Goal: Information Seeking & Learning: Learn about a topic

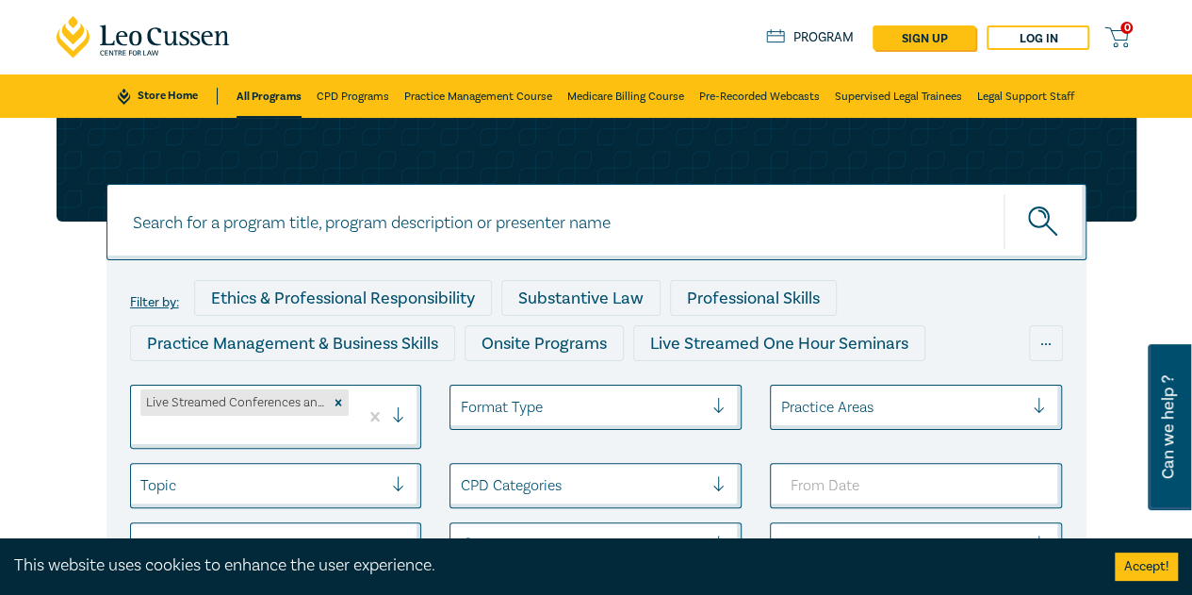
click at [325, 397] on div "Live Streamed Conferences and Intensives" at bounding box center [234, 402] width 188 height 26
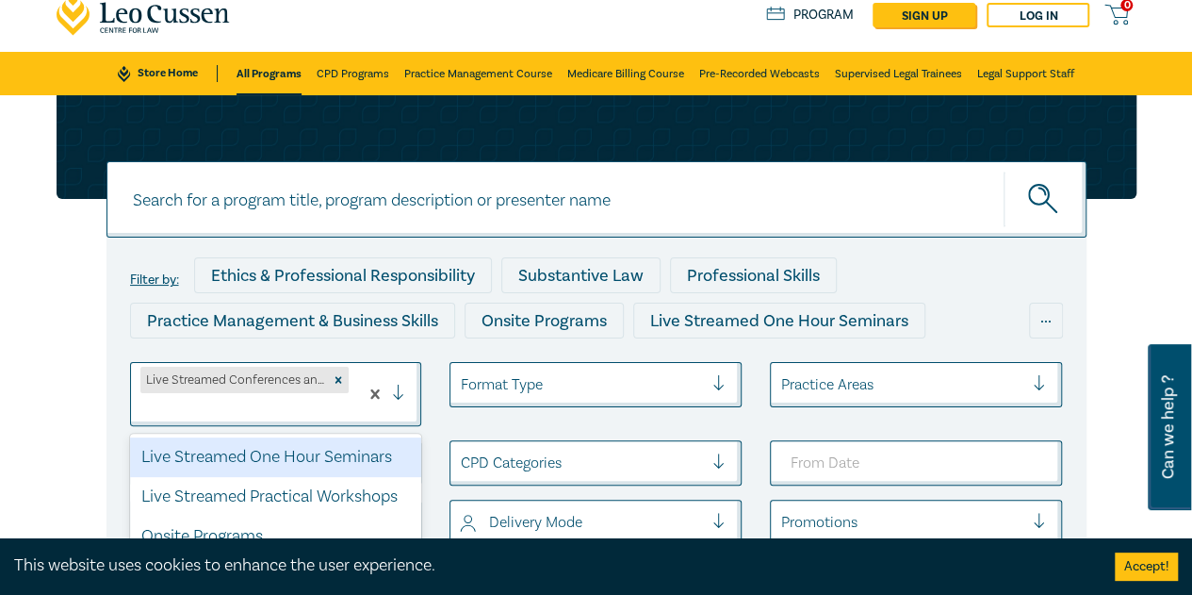
scroll to position [34, 0]
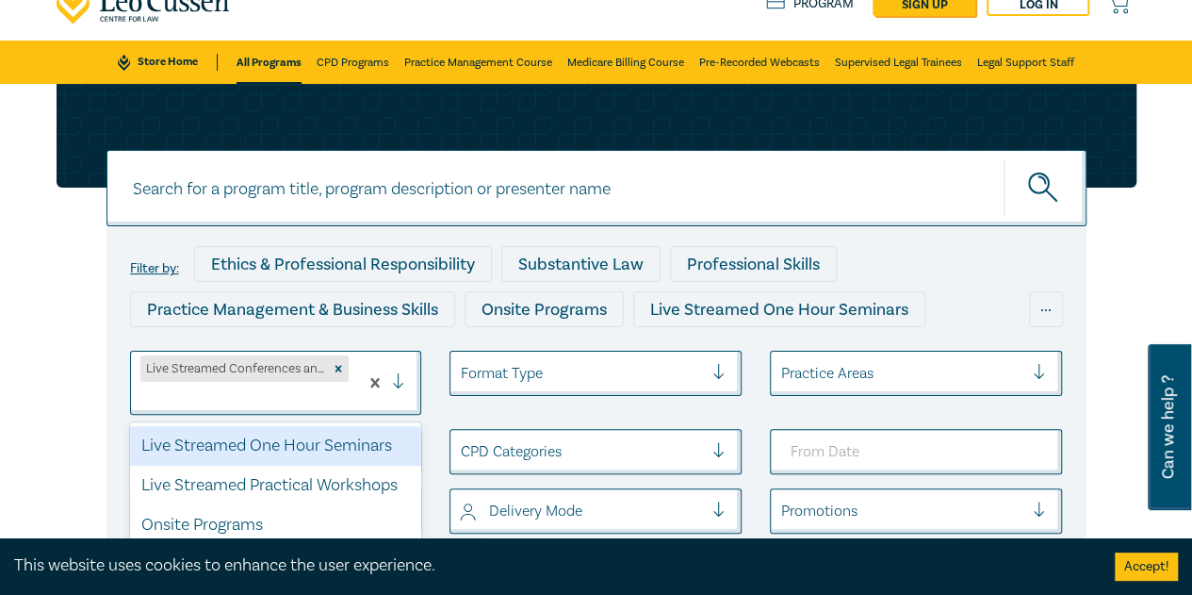
click at [337, 451] on div "Live Streamed One Hour Seminars" at bounding box center [276, 446] width 292 height 40
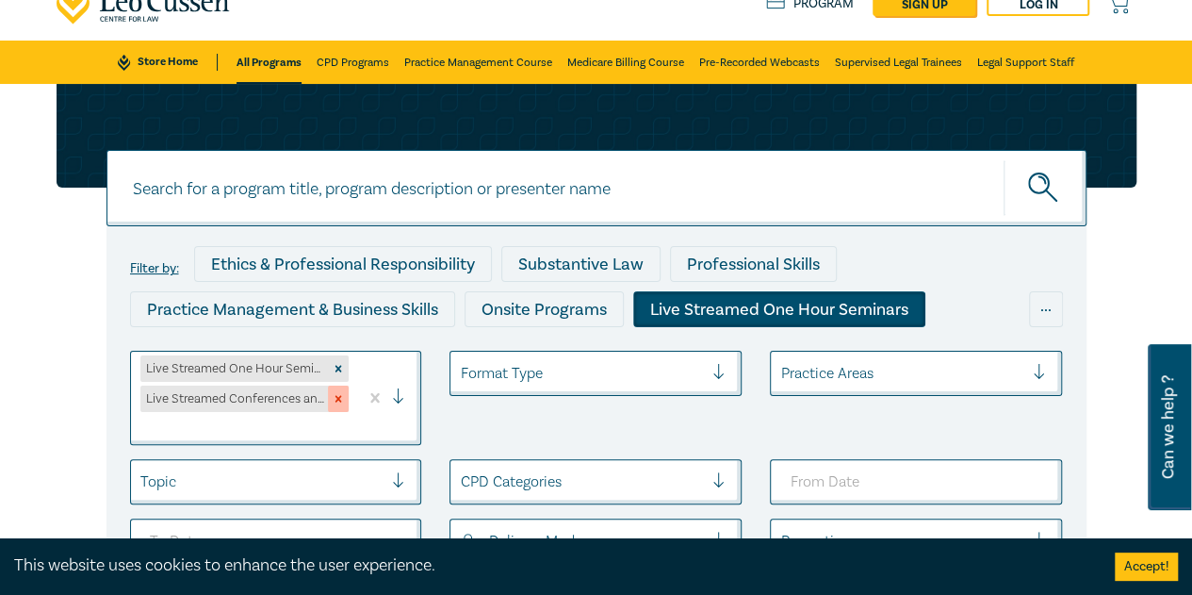
click at [337, 396] on icon "Remove Live Streamed Conferences and Intensives" at bounding box center [338, 399] width 7 height 7
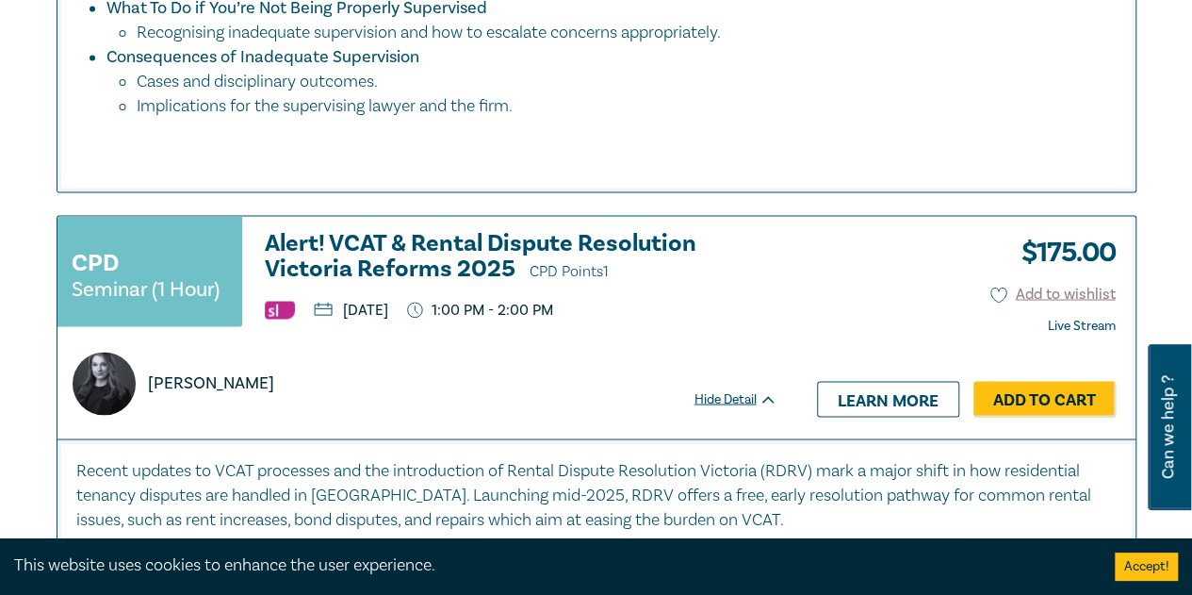
scroll to position [1636, 0]
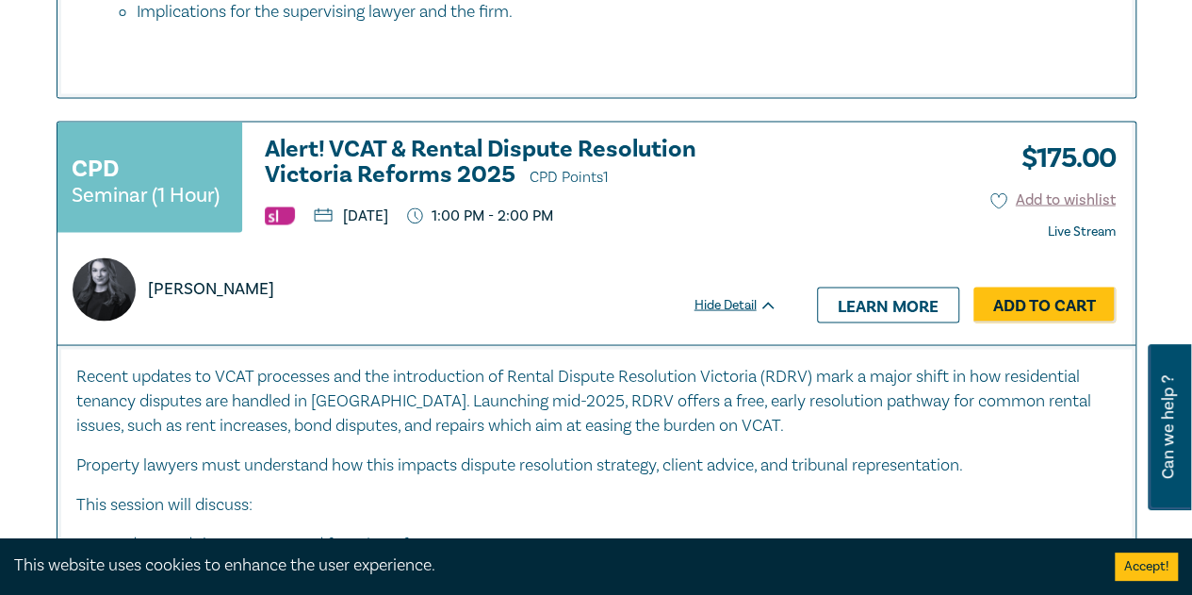
click at [357, 172] on h3 "Alert! VCAT & Rental Dispute Resolution Victoria Reforms 2025 CPD Points 1" at bounding box center [521, 163] width 513 height 54
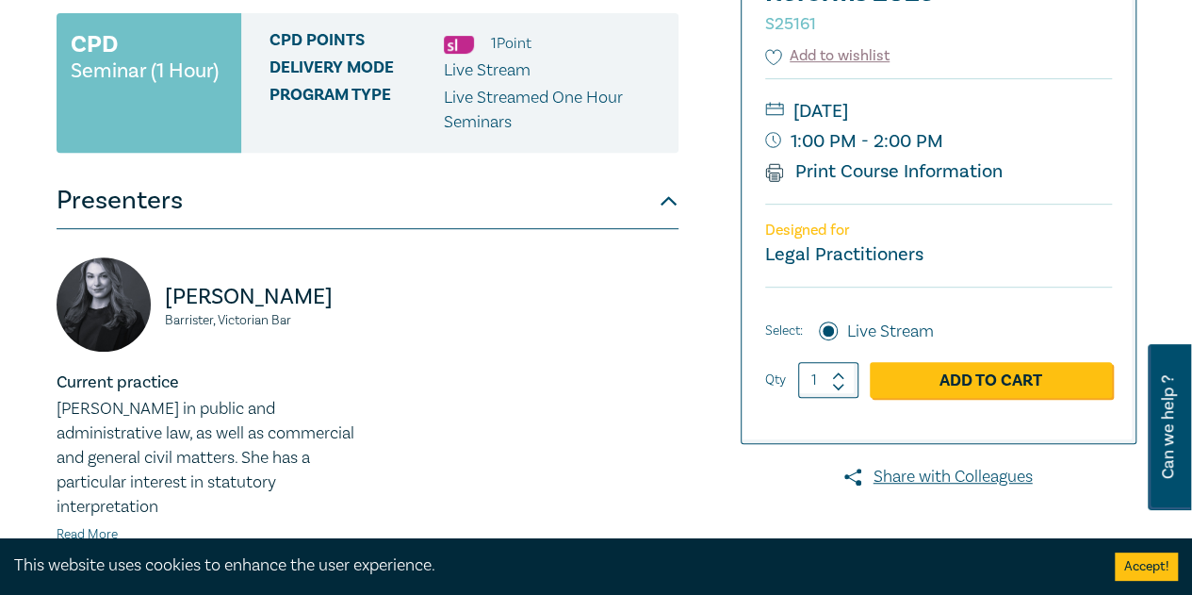
scroll to position [660, 0]
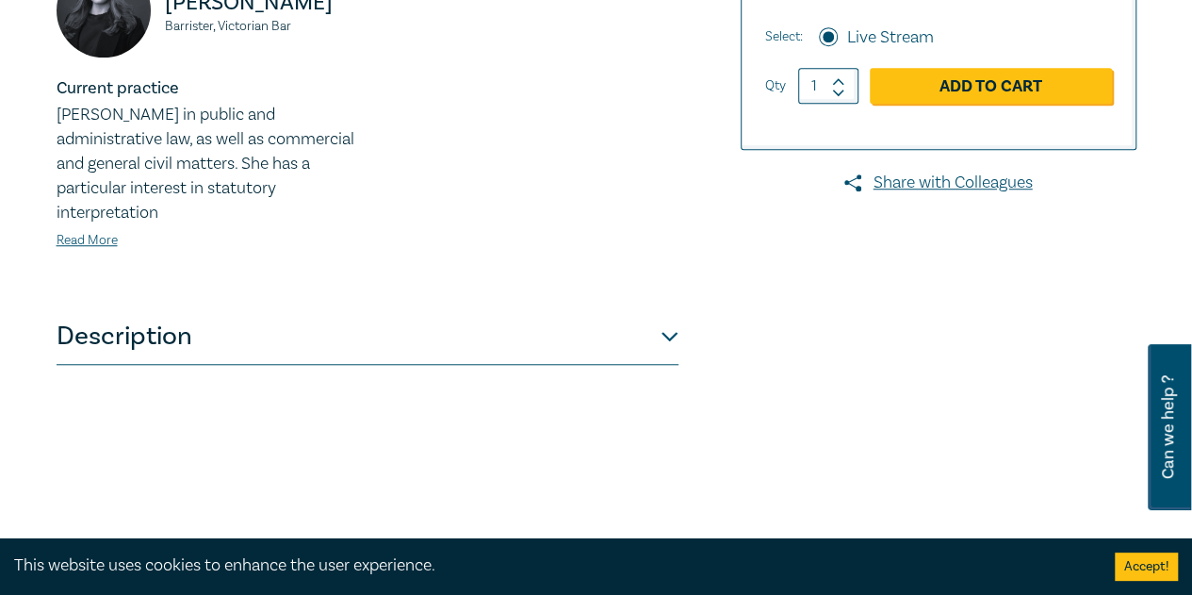
click at [654, 341] on button "Description" at bounding box center [368, 336] width 622 height 57
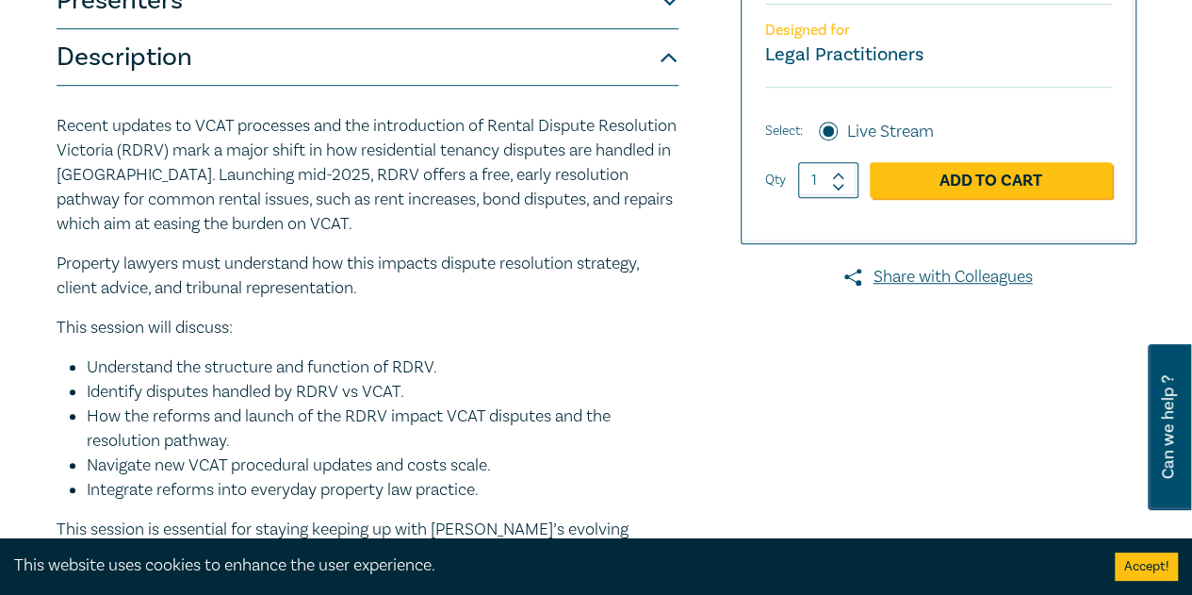
scroll to position [283, 0]
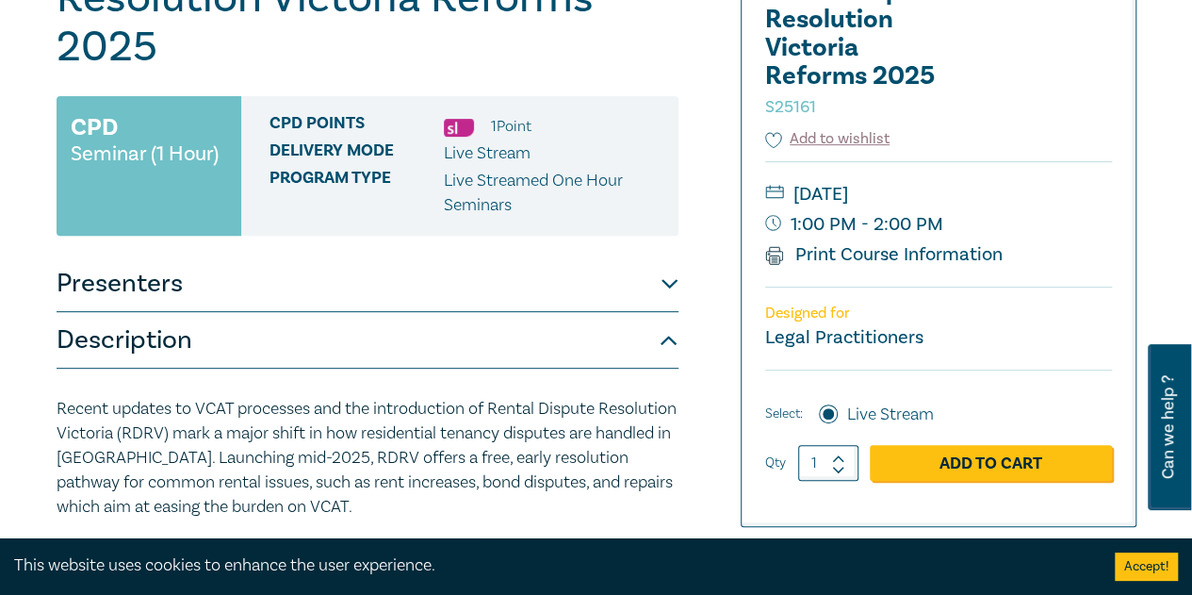
click at [608, 298] on button "Presenters" at bounding box center [368, 283] width 622 height 57
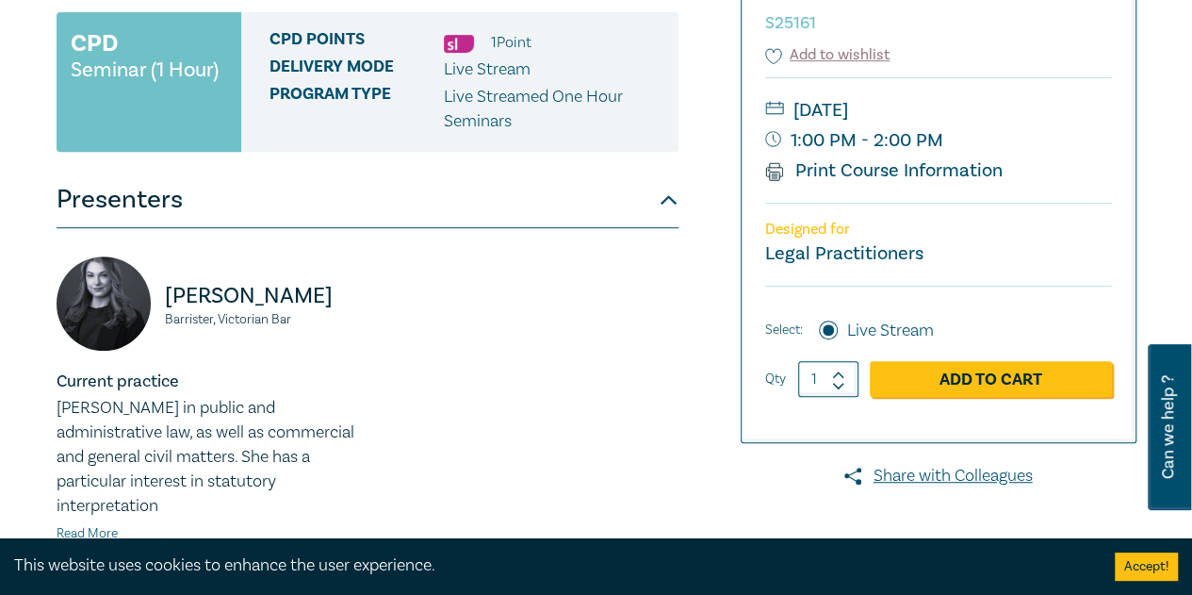
scroll to position [471, 0]
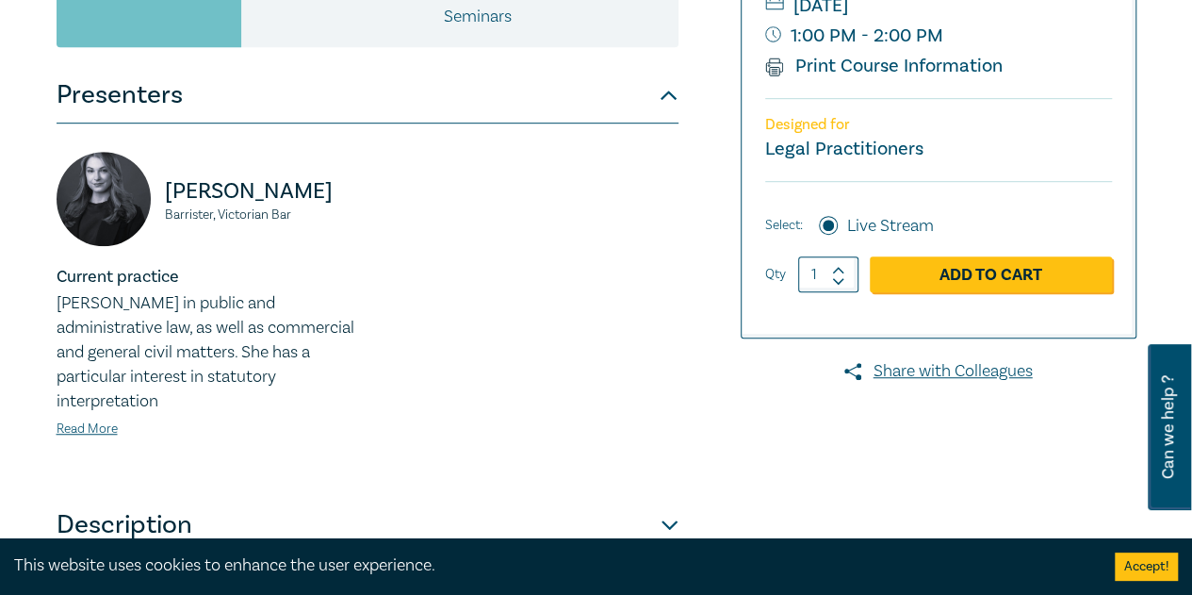
click at [651, 97] on button "Presenters" at bounding box center [368, 95] width 622 height 57
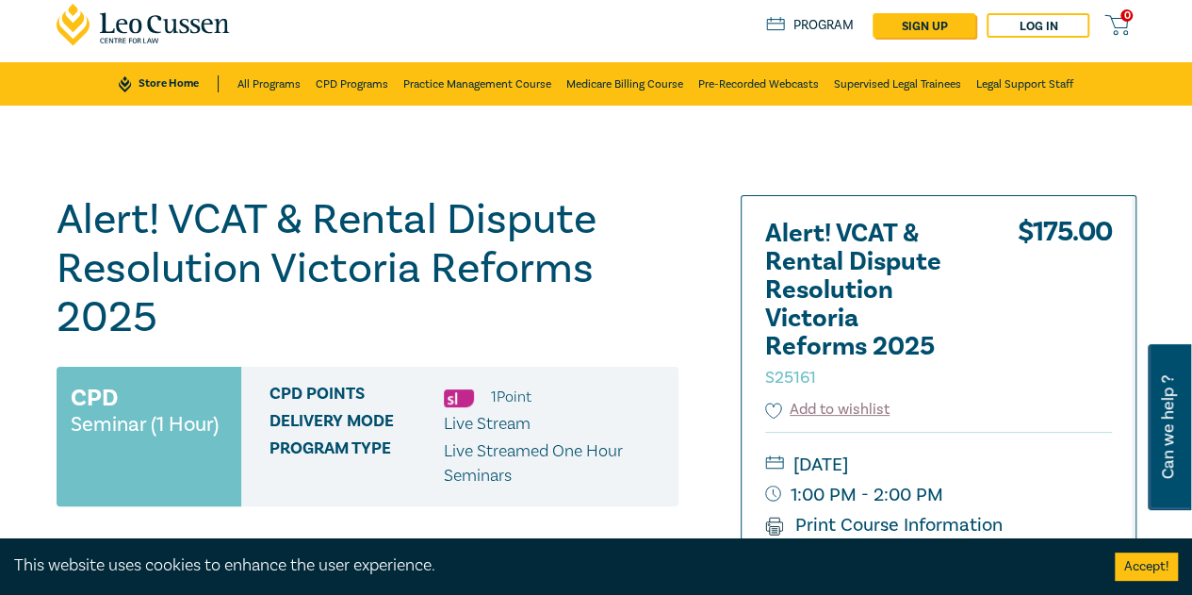
scroll to position [0, 0]
